Goal: Information Seeking & Learning: Learn about a topic

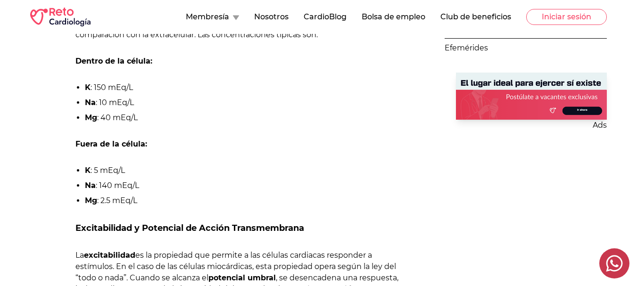
scroll to position [503, 0]
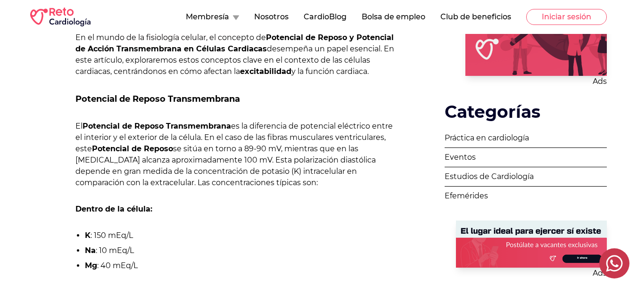
scroll to position [361, 0]
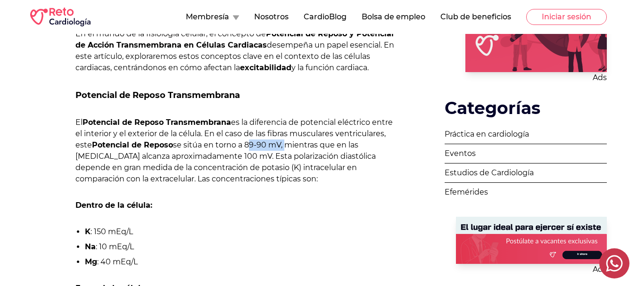
drag, startPoint x: 246, startPoint y: 144, endPoint x: 285, endPoint y: 147, distance: 38.2
click at [285, 147] on p "El Potencial de Reposo Transmembrana es la diferencia de potencial eléctrico en…" at bounding box center [237, 151] width 324 height 68
copy p "89-90 mV,"
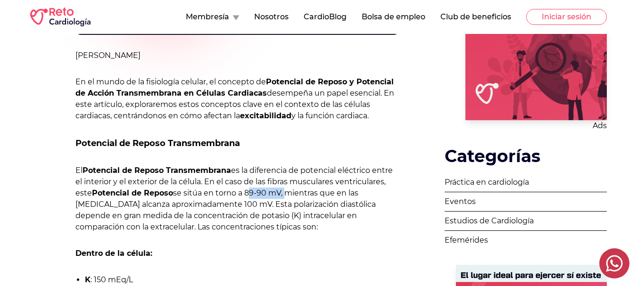
scroll to position [324, 0]
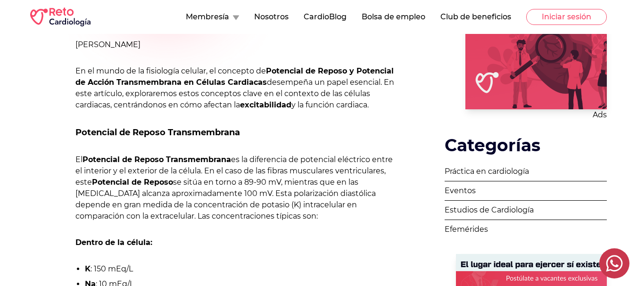
drag, startPoint x: 370, startPoint y: 216, endPoint x: 371, endPoint y: 222, distance: 6.2
click at [371, 222] on p "El Potencial de Reposo Transmembrana es la diferencia de potencial eléctrico en…" at bounding box center [237, 188] width 324 height 68
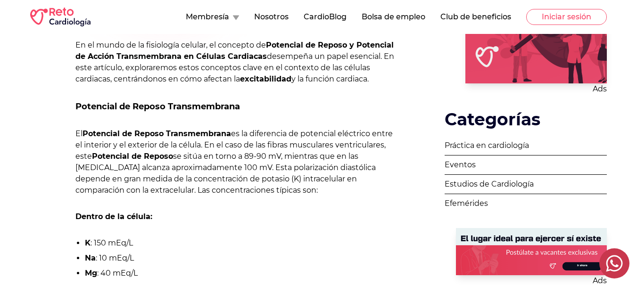
scroll to position [354, 0]
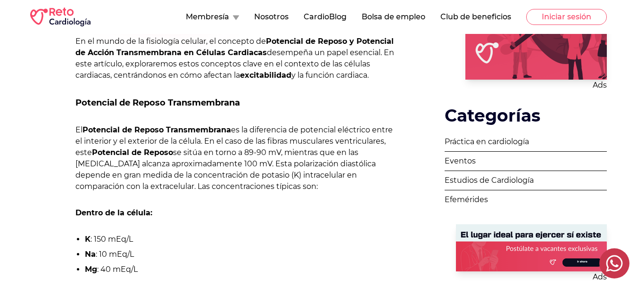
drag, startPoint x: 76, startPoint y: 102, endPoint x: 255, endPoint y: 190, distance: 200.2
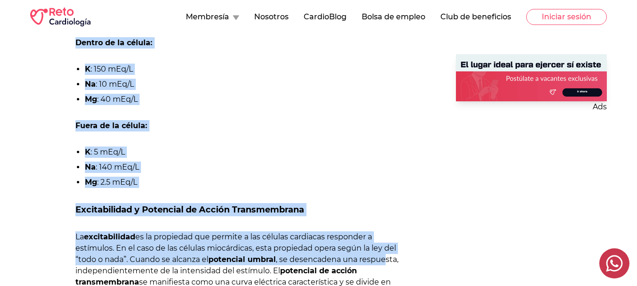
scroll to position [621, 0]
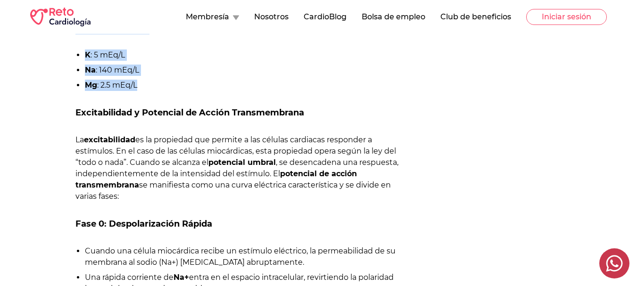
drag, startPoint x: 71, startPoint y: 99, endPoint x: 157, endPoint y: 83, distance: 88.2
click at [157, 83] on div "[PERSON_NAME] [DATE] [PERSON_NAME] En el mundo de la fisiología celular, el con…" at bounding box center [214, 241] width 369 height 1423
copy div "Potencial de Reposo Transmembrana El Potencial de Reposo Transmembrana es la di…"
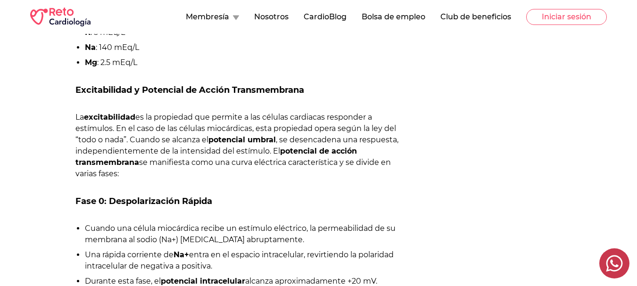
scroll to position [672, 0]
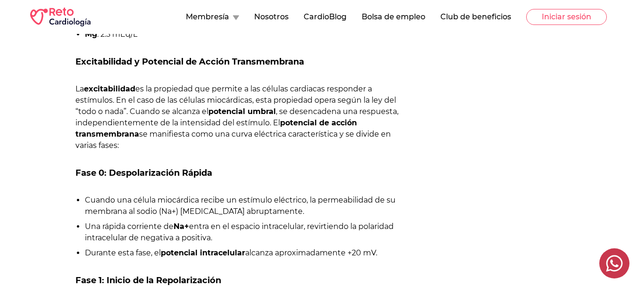
drag, startPoint x: 77, startPoint y: 64, endPoint x: 133, endPoint y: 143, distance: 97.7
click at [133, 143] on div "[PERSON_NAME] En el mundo de la fisiología celular, el concepto de Potencial de…" at bounding box center [237, 288] width 324 height 1195
copy div "Excitabilidad y Potencial de Acción Transmembrana La excitabilidad es la propie…"
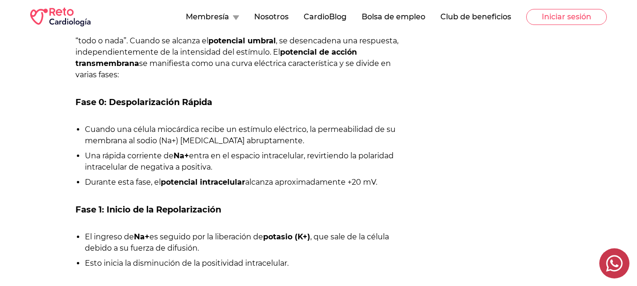
scroll to position [746, 0]
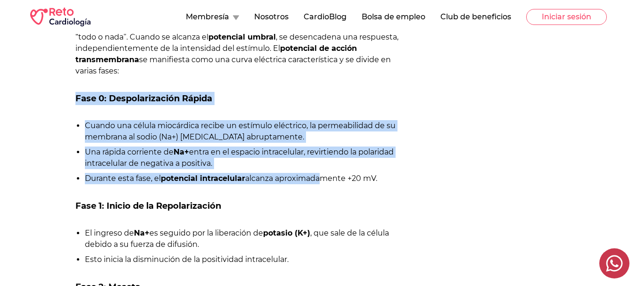
drag, startPoint x: 60, startPoint y: 97, endPoint x: 320, endPoint y: 180, distance: 273.6
click at [320, 180] on div "[PERSON_NAME] [DATE] [PERSON_NAME] En el mundo de la fisiología celular, el con…" at bounding box center [214, 115] width 369 height 1423
click at [61, 125] on div "[PERSON_NAME] [DATE] [PERSON_NAME] En el mundo de la fisiología celular, el con…" at bounding box center [214, 115] width 369 height 1423
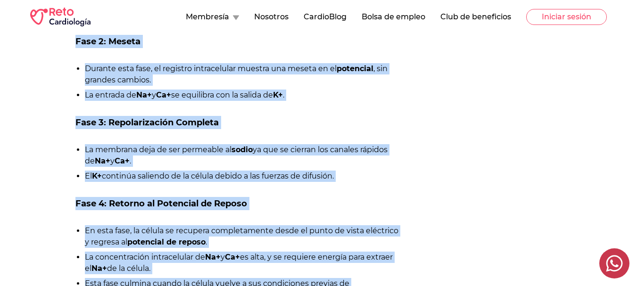
scroll to position [1059, 0]
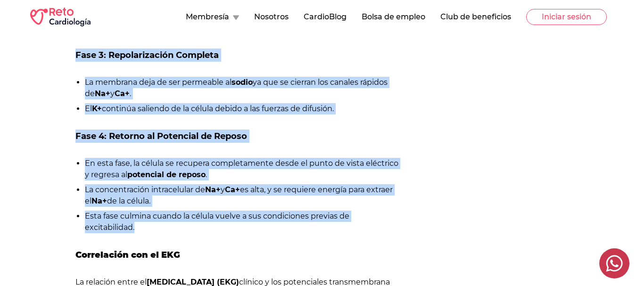
drag, startPoint x: 72, startPoint y: 98, endPoint x: 232, endPoint y: 228, distance: 206.4
copy div "Lore 6: Ipsumdolorsitam Consec Adipis eli seddoe temporinci utlabo et dolorema …"
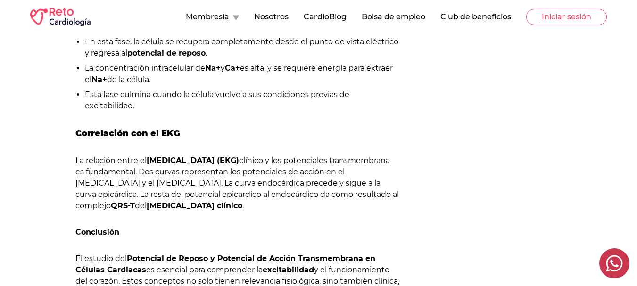
scroll to position [1192, 0]
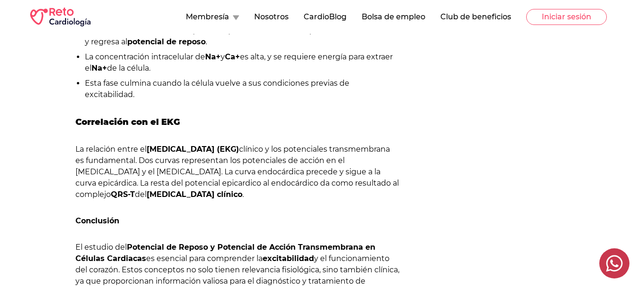
click at [262, 226] on p "Conclusión" at bounding box center [237, 220] width 324 height 11
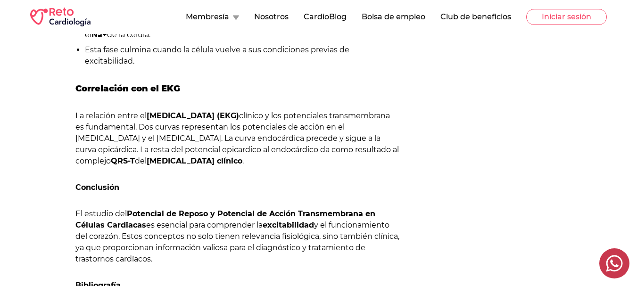
scroll to position [1248, 0]
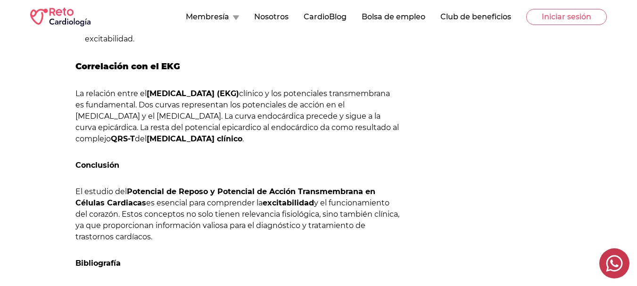
drag, startPoint x: 74, startPoint y: 189, endPoint x: 159, endPoint y: 238, distance: 97.6
copy p "El estudio del Potencial de Reposo y Potencial de Acción Transmembrana en Célul…"
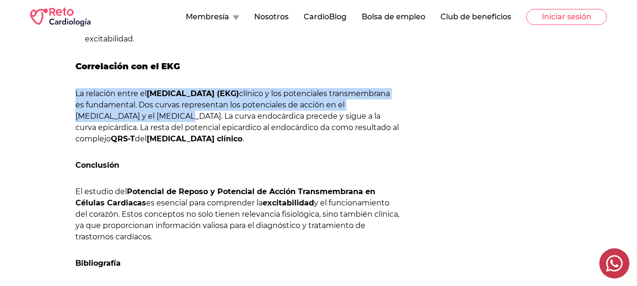
drag, startPoint x: 72, startPoint y: 90, endPoint x: 183, endPoint y: 117, distance: 114.4
copy p "La relación entre el [MEDICAL_DATA] (EKG) clínico y los potenciales transmembra…"
